Goal: Information Seeking & Learning: Find specific fact

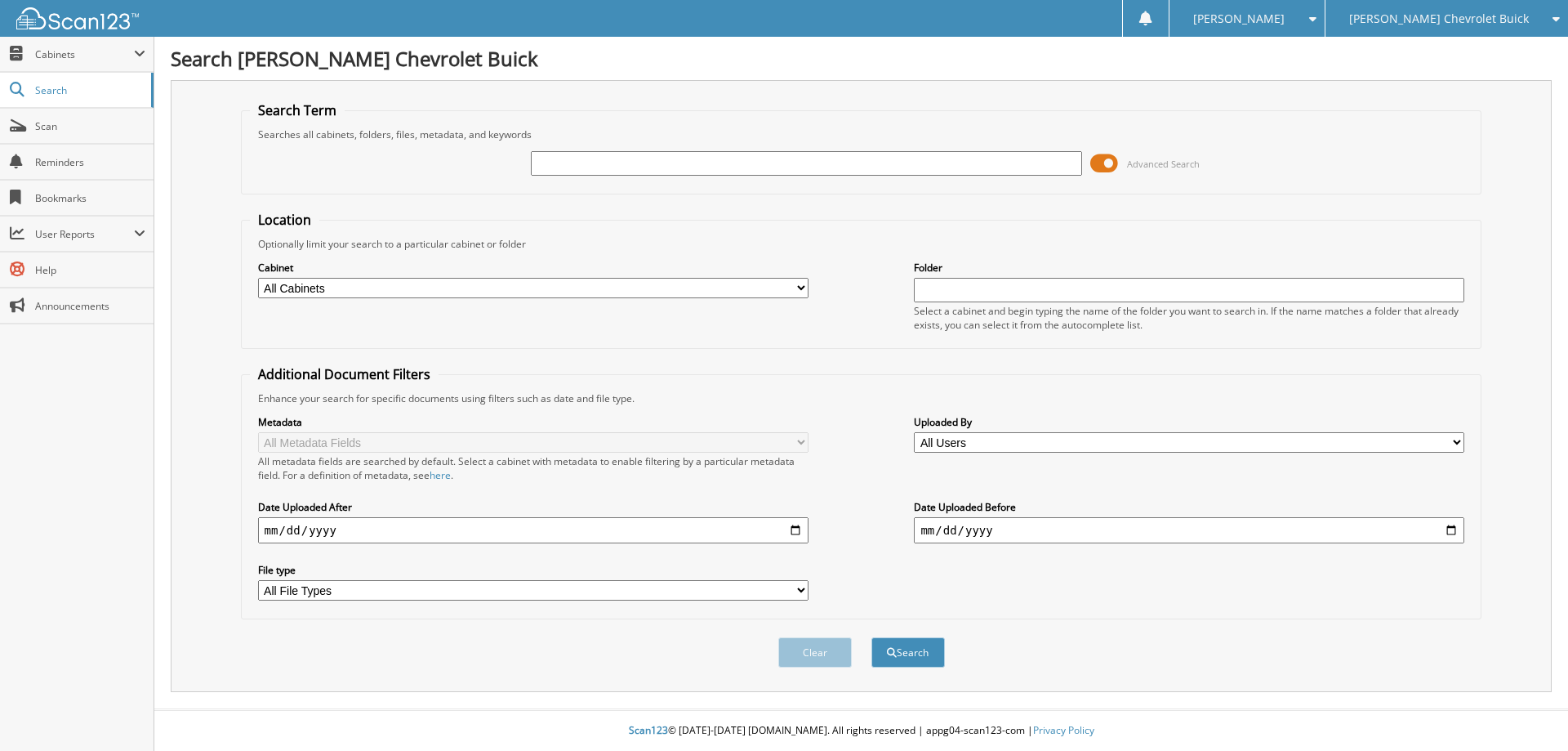
click at [638, 167] on input "text" at bounding box center [806, 164] width 550 height 25
type input "B5376"
click at [872, 637] on button "Search" at bounding box center [908, 652] width 73 height 30
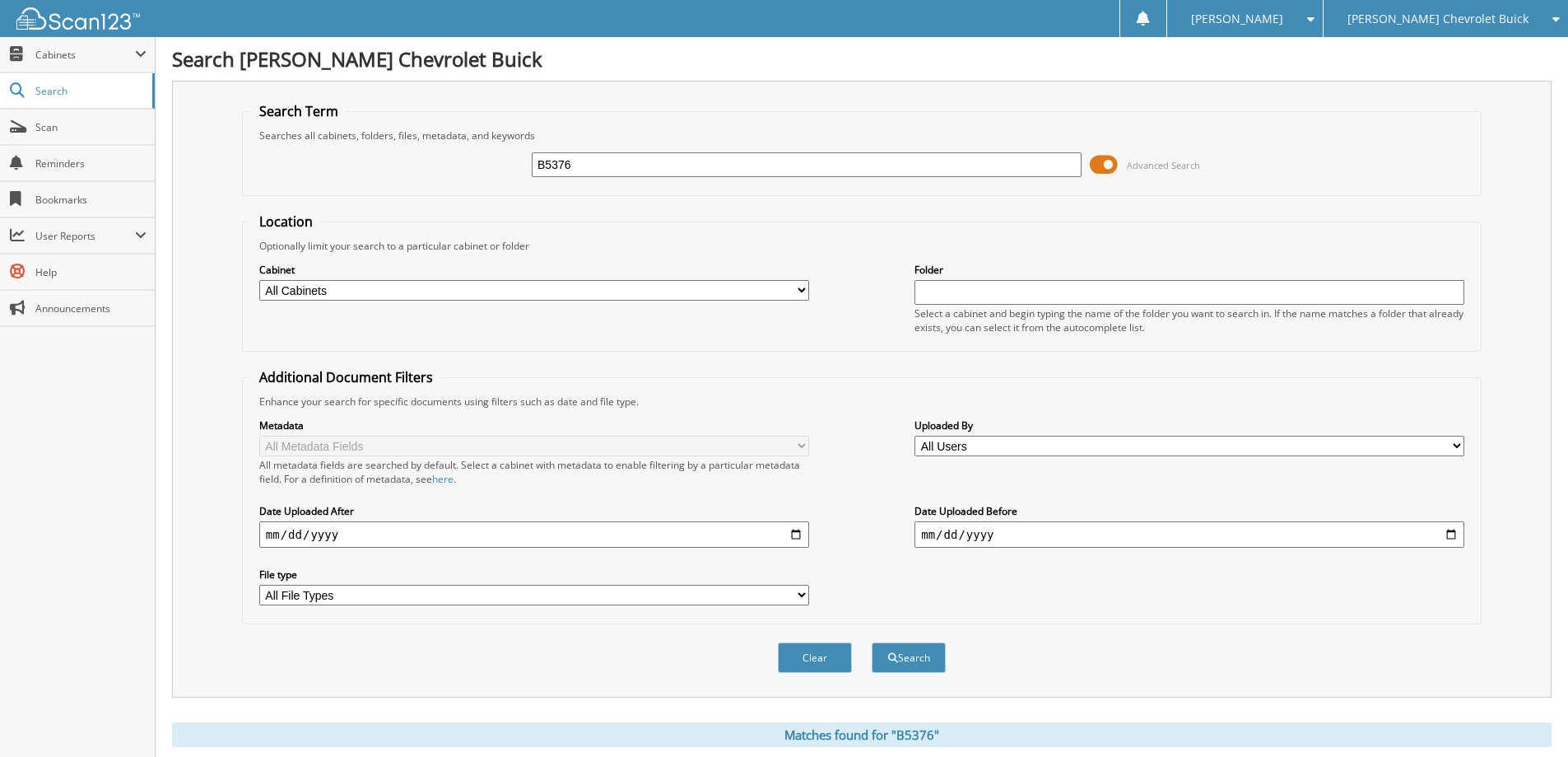
scroll to position [329, 0]
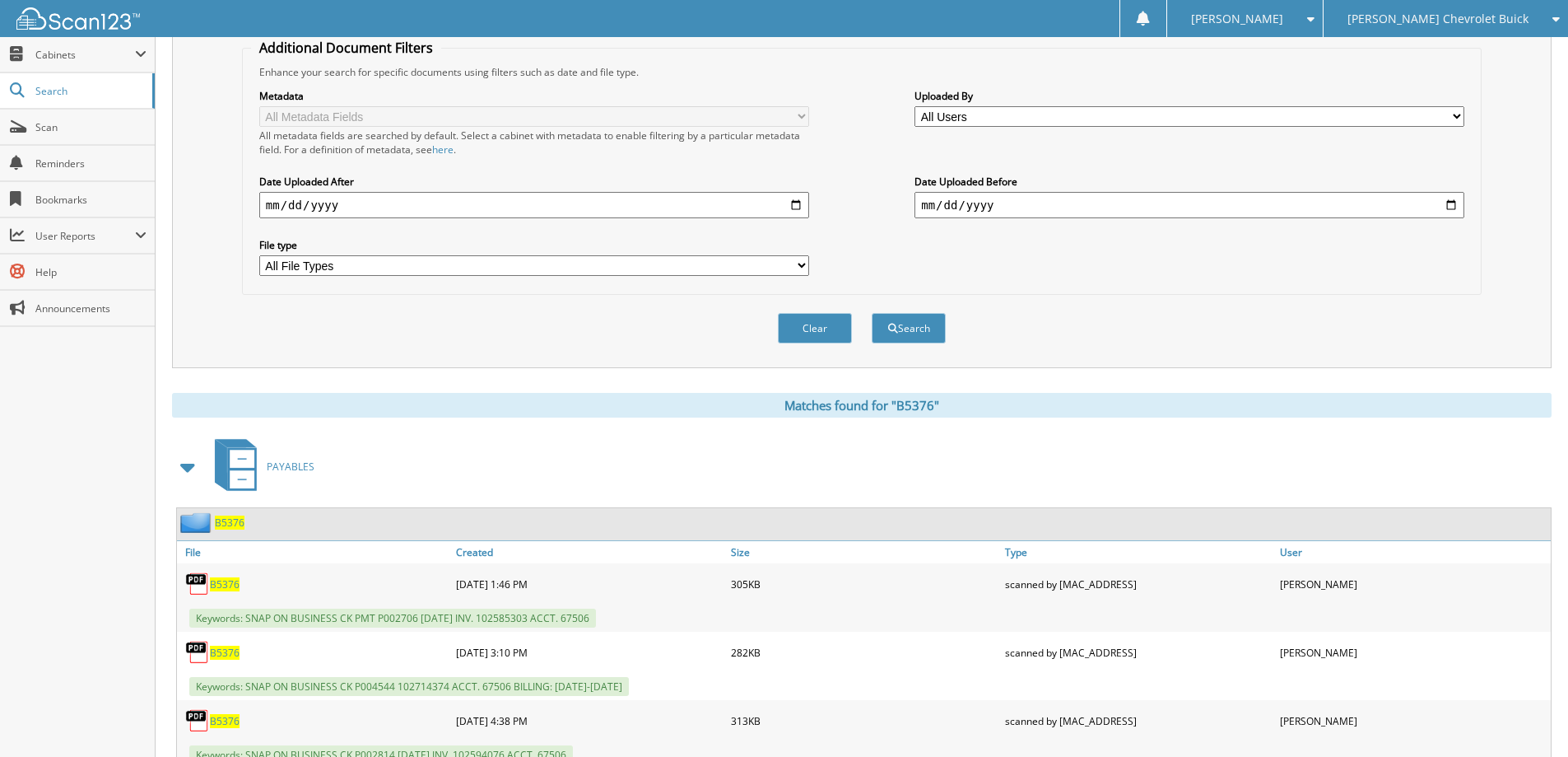
click at [231, 521] on span "B5376" at bounding box center [229, 523] width 29 height 14
